Goal: Information Seeking & Learning: Learn about a topic

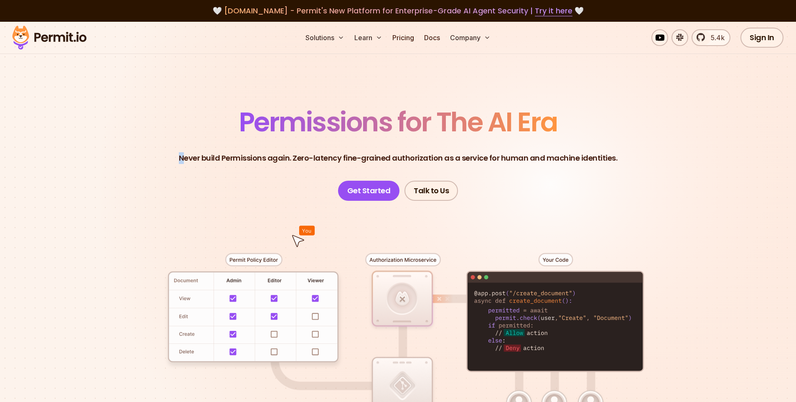
drag, startPoint x: 189, startPoint y: 154, endPoint x: 272, endPoint y: 151, distance: 83.7
click at [272, 151] on header "Permissions for The AI Era Never build Permissions again. Zero-latency fine-gra…" at bounding box center [398, 155] width 585 height 92
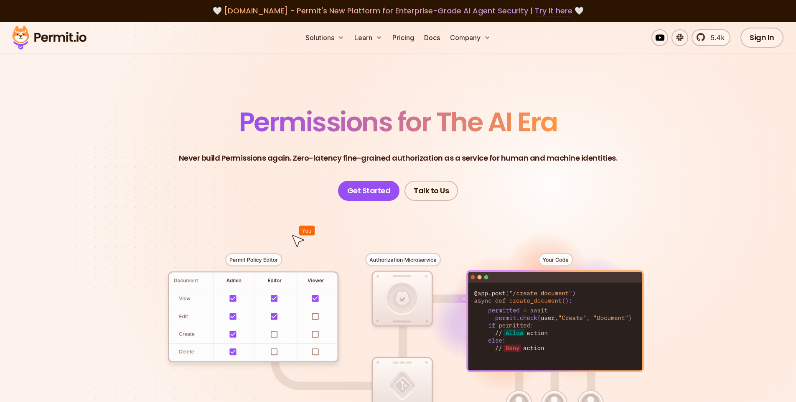
click at [288, 155] on p "Never build Permissions again. Zero-latency fine-grained authorization as a ser…" at bounding box center [398, 158] width 439 height 12
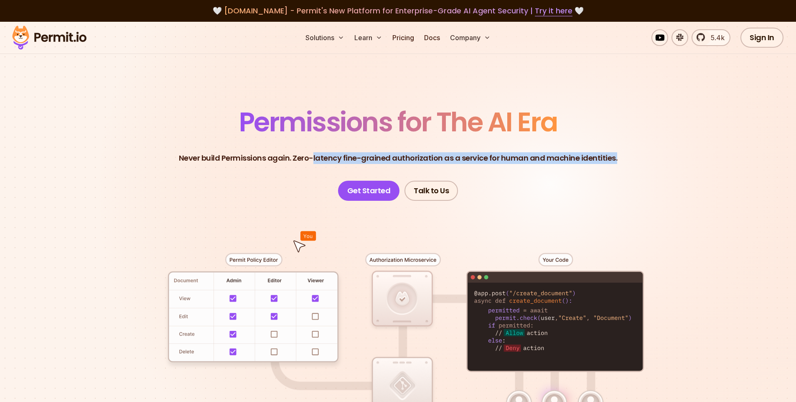
drag, startPoint x: 315, startPoint y: 159, endPoint x: 621, endPoint y: 158, distance: 306.4
click at [621, 158] on header "Permissions for The AI Era Never build Permissions again. Zero-latency fine-gra…" at bounding box center [398, 155] width 585 height 92
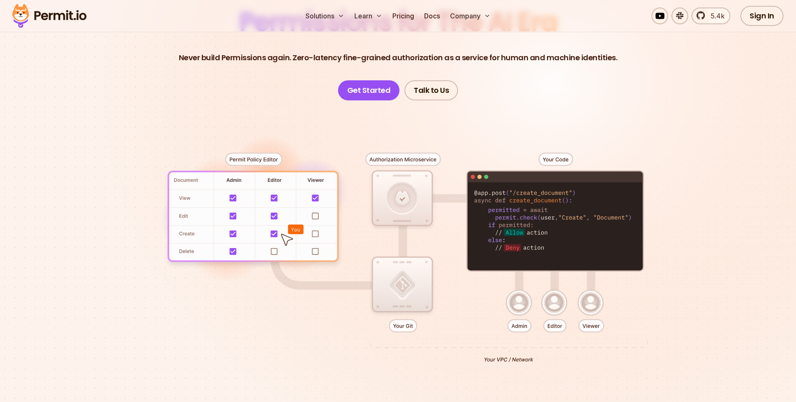
click at [681, 157] on div at bounding box center [398, 254] width 585 height 308
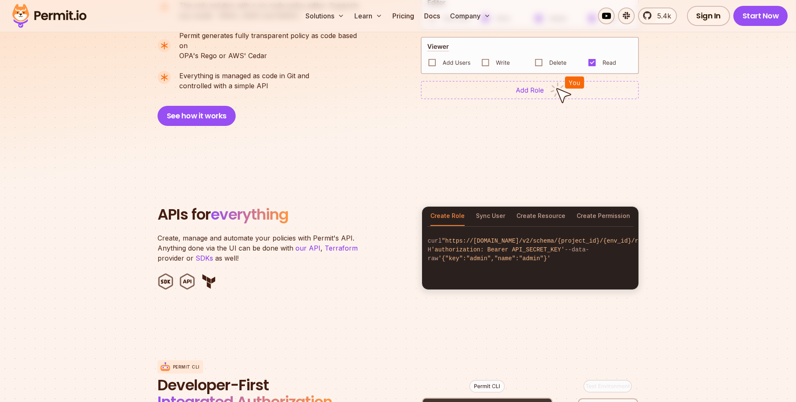
scroll to position [712, 0]
click at [409, 16] on link "Pricing" at bounding box center [403, 16] width 28 height 17
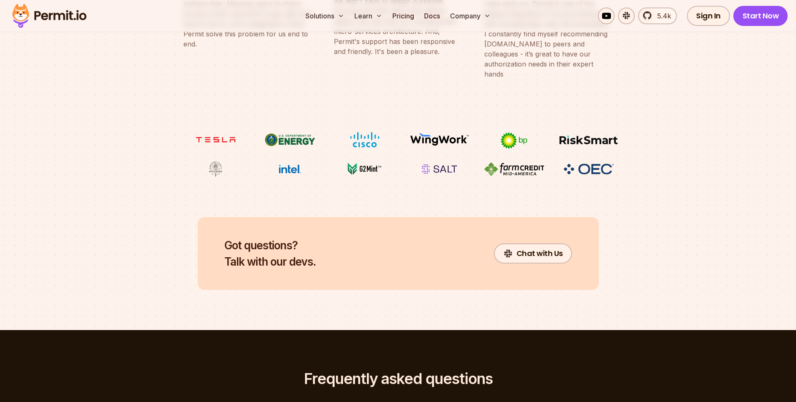
scroll to position [3485, 0]
